Goal: Check status: Check status

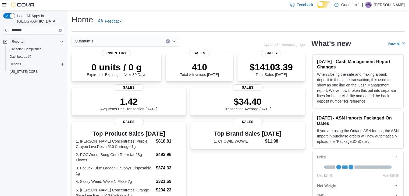
click at [23, 40] on span "Reports" at bounding box center [17, 42] width 11 height 4
click at [22, 40] on span "Reports" at bounding box center [17, 42] width 11 height 4
click at [16, 40] on span "Reports" at bounding box center [17, 42] width 11 height 4
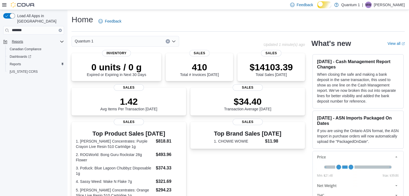
click at [16, 40] on span "Reports" at bounding box center [17, 42] width 11 height 4
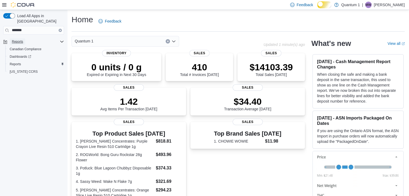
click at [19, 40] on span "Reports" at bounding box center [17, 42] width 11 height 4
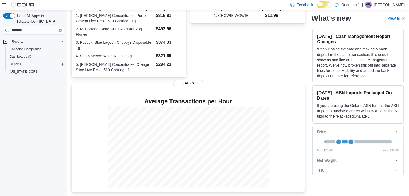
scroll to position [154, 0]
click at [19, 62] on span "Reports" at bounding box center [15, 64] width 11 height 4
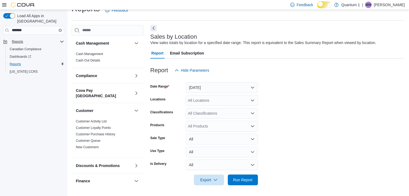
scroll to position [15, 0]
click at [251, 87] on button "Yesterday" at bounding box center [222, 87] width 72 height 11
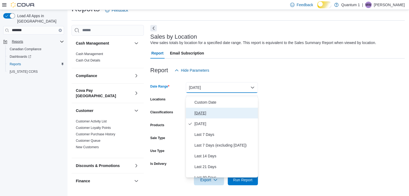
click at [203, 112] on span "[DATE]" at bounding box center [225, 113] width 61 height 6
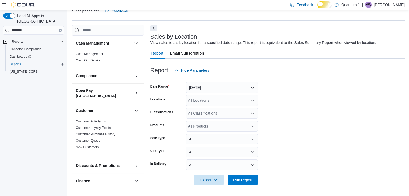
drag, startPoint x: 248, startPoint y: 179, endPoint x: 251, endPoint y: 169, distance: 10.1
click at [248, 179] on span "Run Report" at bounding box center [242, 180] width 19 height 5
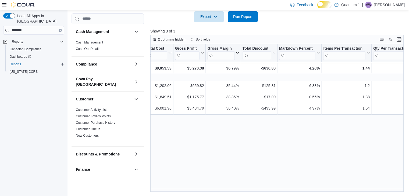
scroll to position [0, 550]
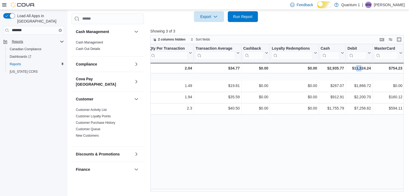
click at [354, 192] on div "Reports Feedback Cash Management Cash Management Cash Out Details Compliance OC…" at bounding box center [238, 15] width 343 height 361
click at [189, 184] on div "Location Click to view column header actions Invoices Sold Click to view column…" at bounding box center [278, 118] width 256 height 148
drag, startPoint x: 301, startPoint y: 186, endPoint x: 223, endPoint y: 155, distance: 83.7
click at [223, 155] on div "Location Click to view column header actions Invoices Sold Click to view column…" at bounding box center [278, 118] width 256 height 148
click at [245, 14] on span "Run Report" at bounding box center [242, 16] width 19 height 5
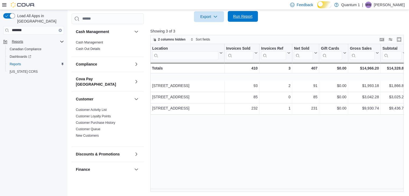
click at [244, 14] on span "Run Report" at bounding box center [242, 16] width 19 height 5
click at [245, 19] on span "Run Report" at bounding box center [242, 16] width 19 height 5
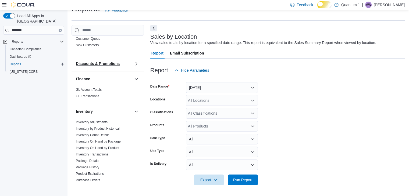
scroll to position [108, 0]
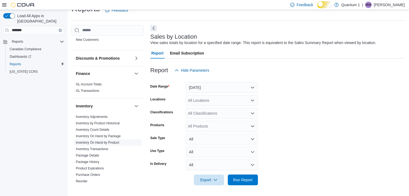
click at [102, 145] on link "Inventory On Hand by Product" at bounding box center [97, 143] width 43 height 4
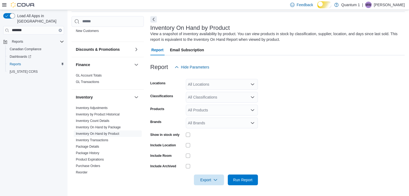
scroll to position [28, 0]
click at [251, 82] on icon "Open list of options" at bounding box center [253, 84] width 4 height 4
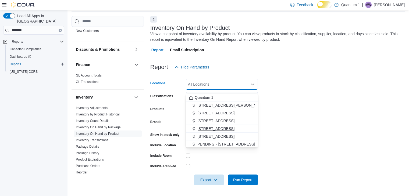
click at [219, 126] on span "[STREET_ADDRESS]" at bounding box center [216, 128] width 37 height 5
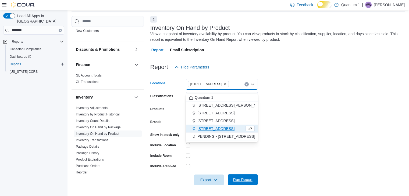
click at [246, 180] on span "Run Report" at bounding box center [242, 179] width 19 height 5
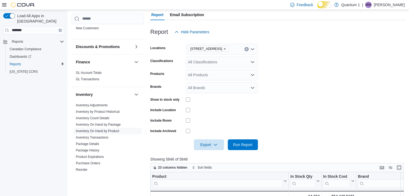
scroll to position [55, 0]
click at [227, 51] on icon "Remove 820 Marine Drive - North Vancouver from selection in this group" at bounding box center [224, 49] width 3 height 3
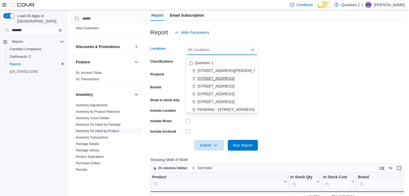
click at [222, 79] on span "[STREET_ADDRESS]" at bounding box center [216, 78] width 37 height 5
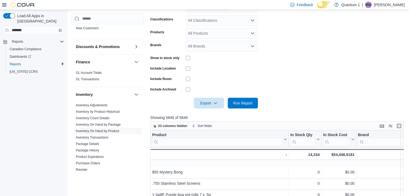
scroll to position [82, 0]
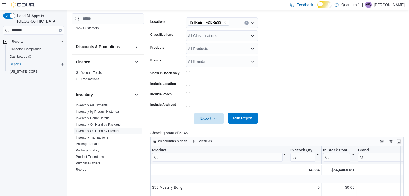
click at [245, 121] on span "Run Report" at bounding box center [242, 118] width 19 height 5
click at [227, 24] on icon "Remove 5528 Cambie Street - Vancouver from selection in this group" at bounding box center [224, 22] width 3 height 3
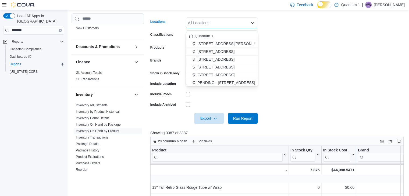
click at [216, 61] on span "[STREET_ADDRESS]" at bounding box center [216, 59] width 37 height 5
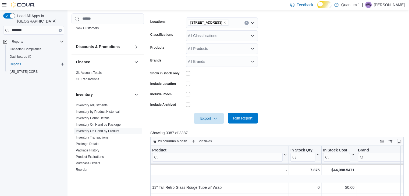
click at [238, 121] on span "Run Report" at bounding box center [242, 118] width 19 height 5
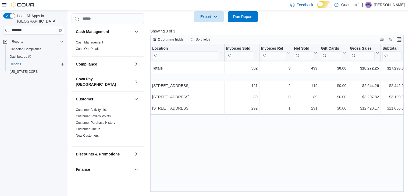
click at [314, 155] on div "Location Click to view column header actions Invoices Sold Click to view column…" at bounding box center [278, 118] width 256 height 148
click at [249, 19] on span "Run Report" at bounding box center [242, 16] width 19 height 5
click at [245, 17] on span "Run Report" at bounding box center [242, 16] width 19 height 5
